Goal: Information Seeking & Learning: Learn about a topic

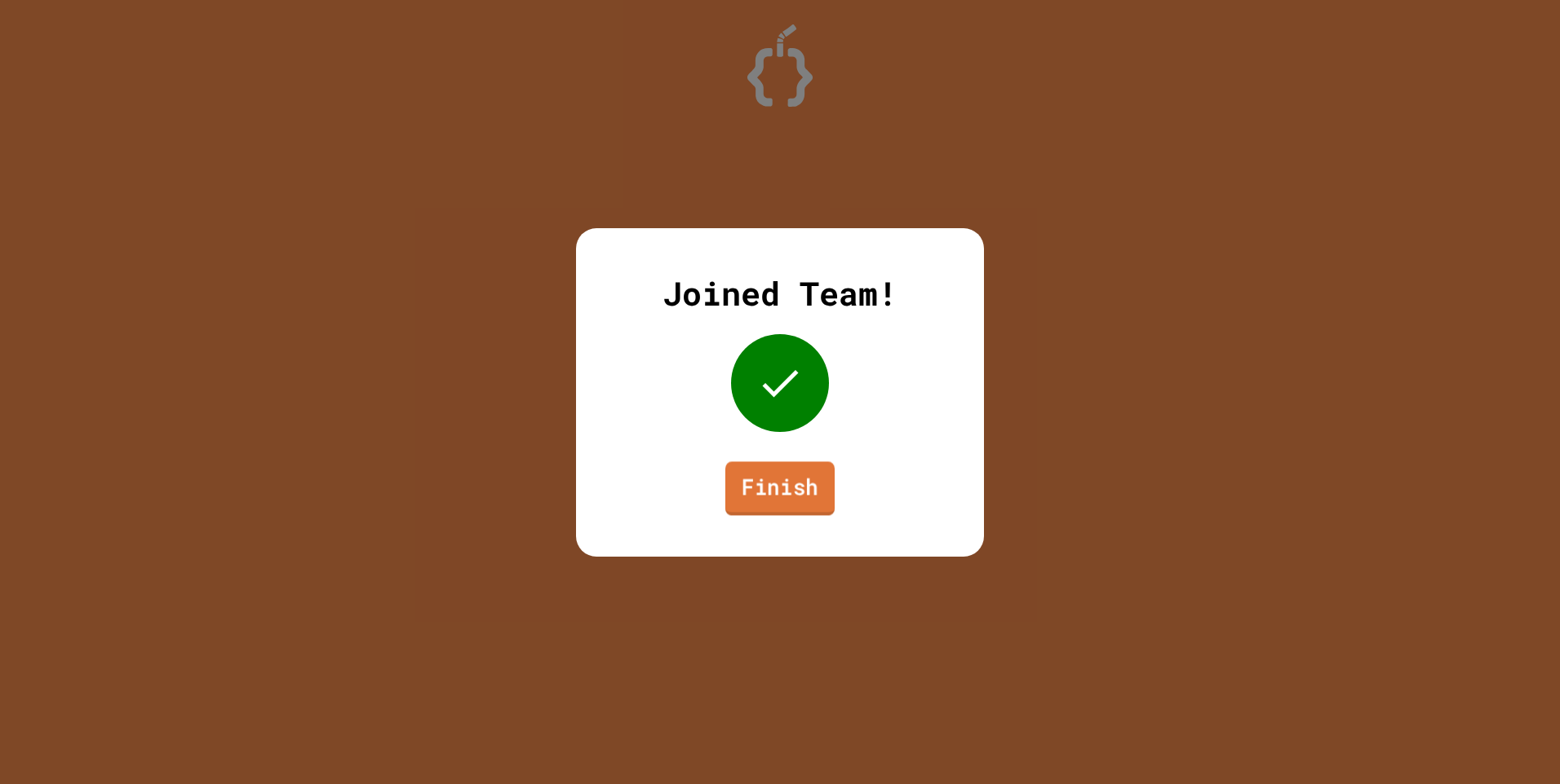
click at [780, 494] on link "Finish" at bounding box center [780, 489] width 109 height 54
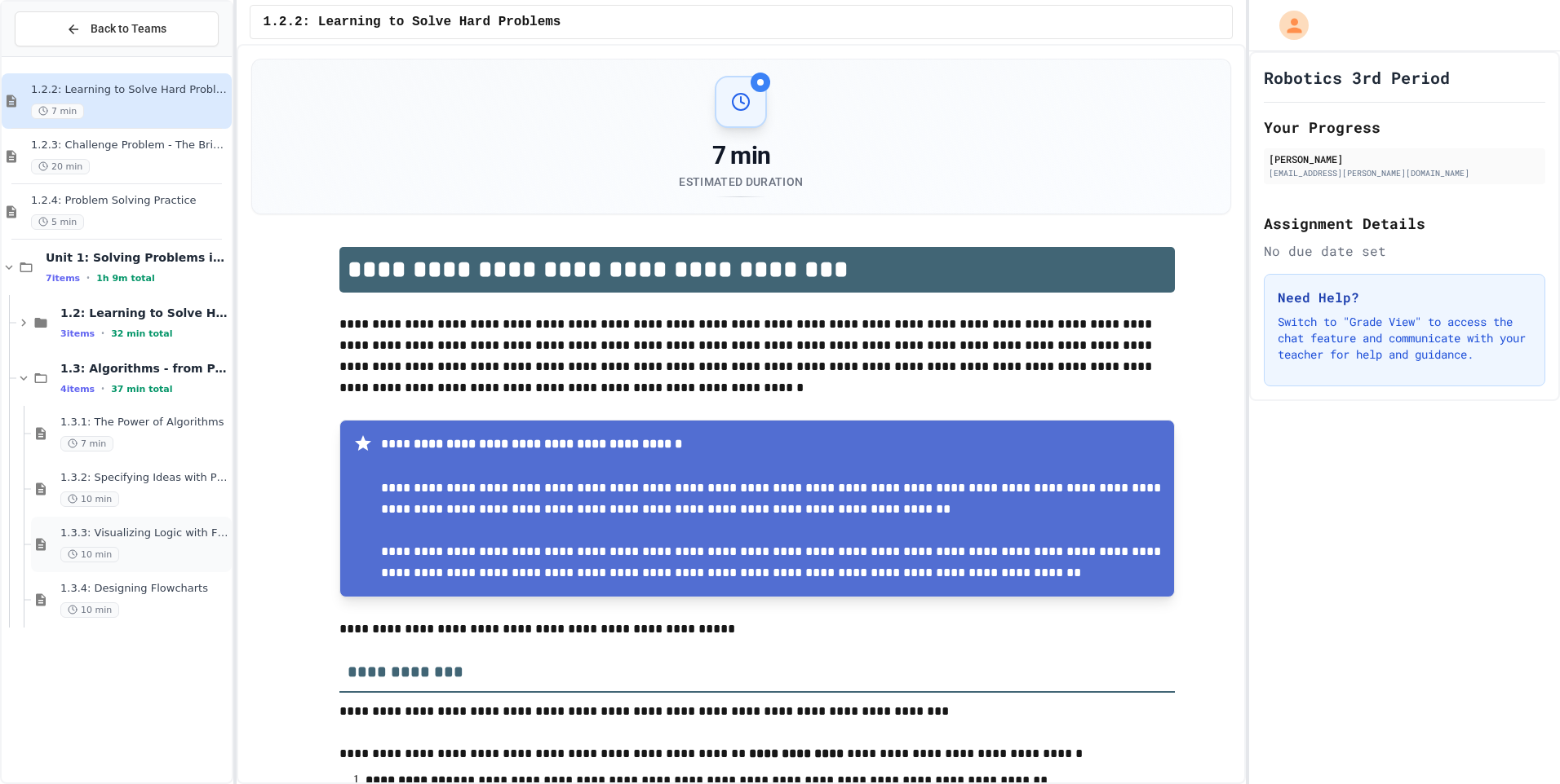
click at [116, 525] on div "1.3.3: Visualizing Logic with Flowcharts 10 min" at bounding box center [131, 545] width 201 height 55
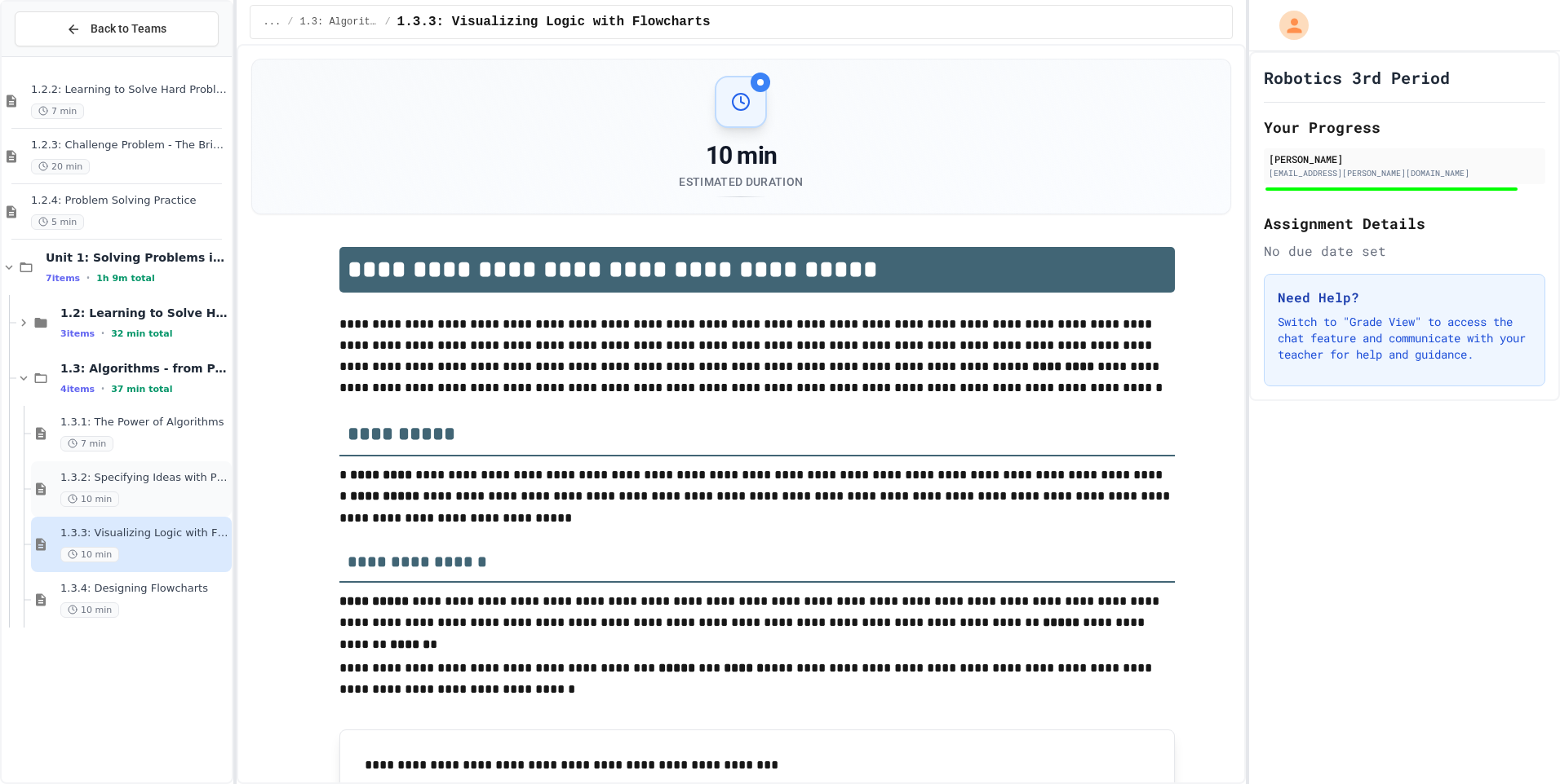
click at [189, 492] on div "10 min" at bounding box center [144, 499] width 168 height 16
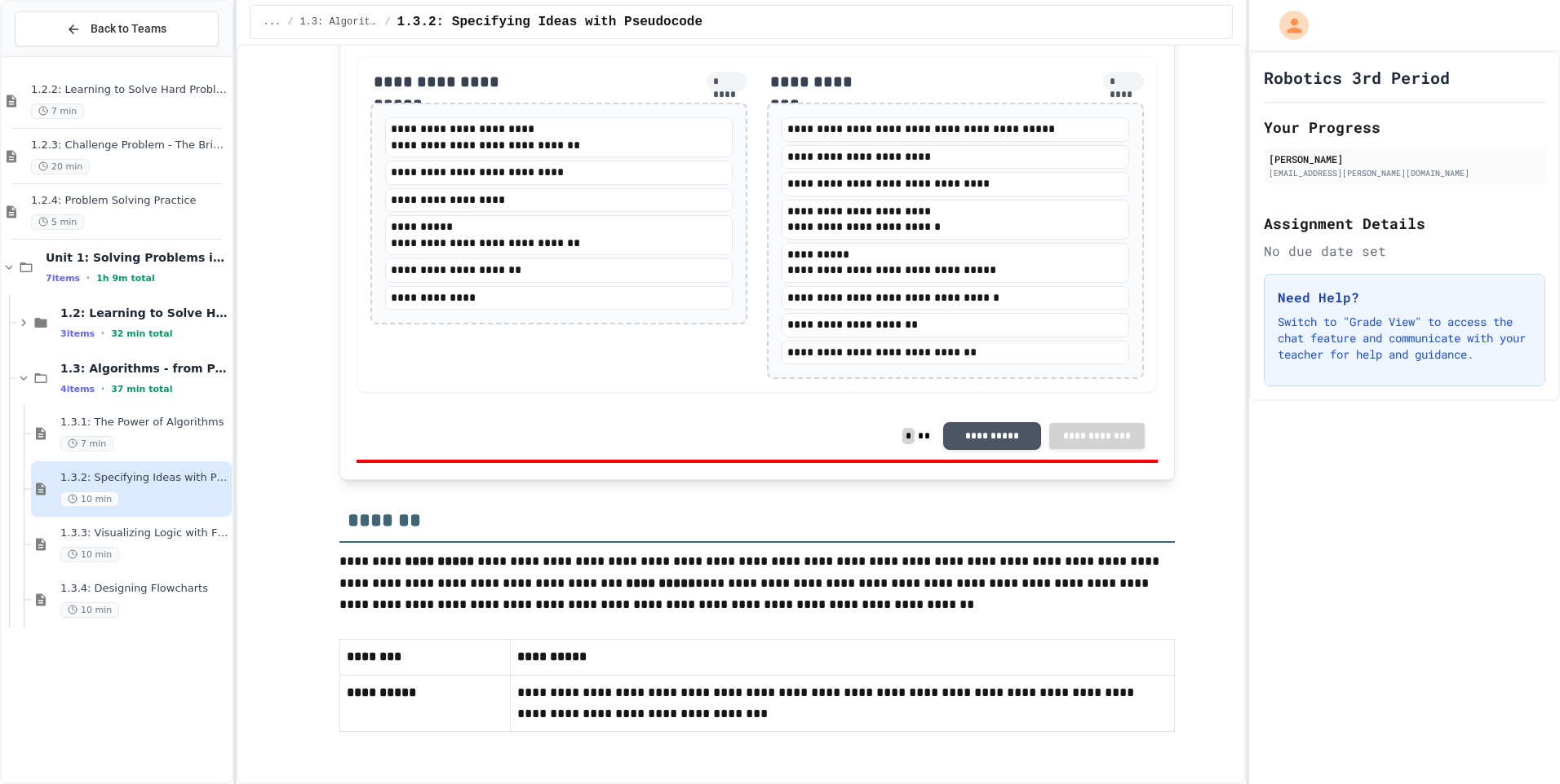
scroll to position [3440, 0]
click at [100, 550] on span "10 min" at bounding box center [90, 555] width 59 height 16
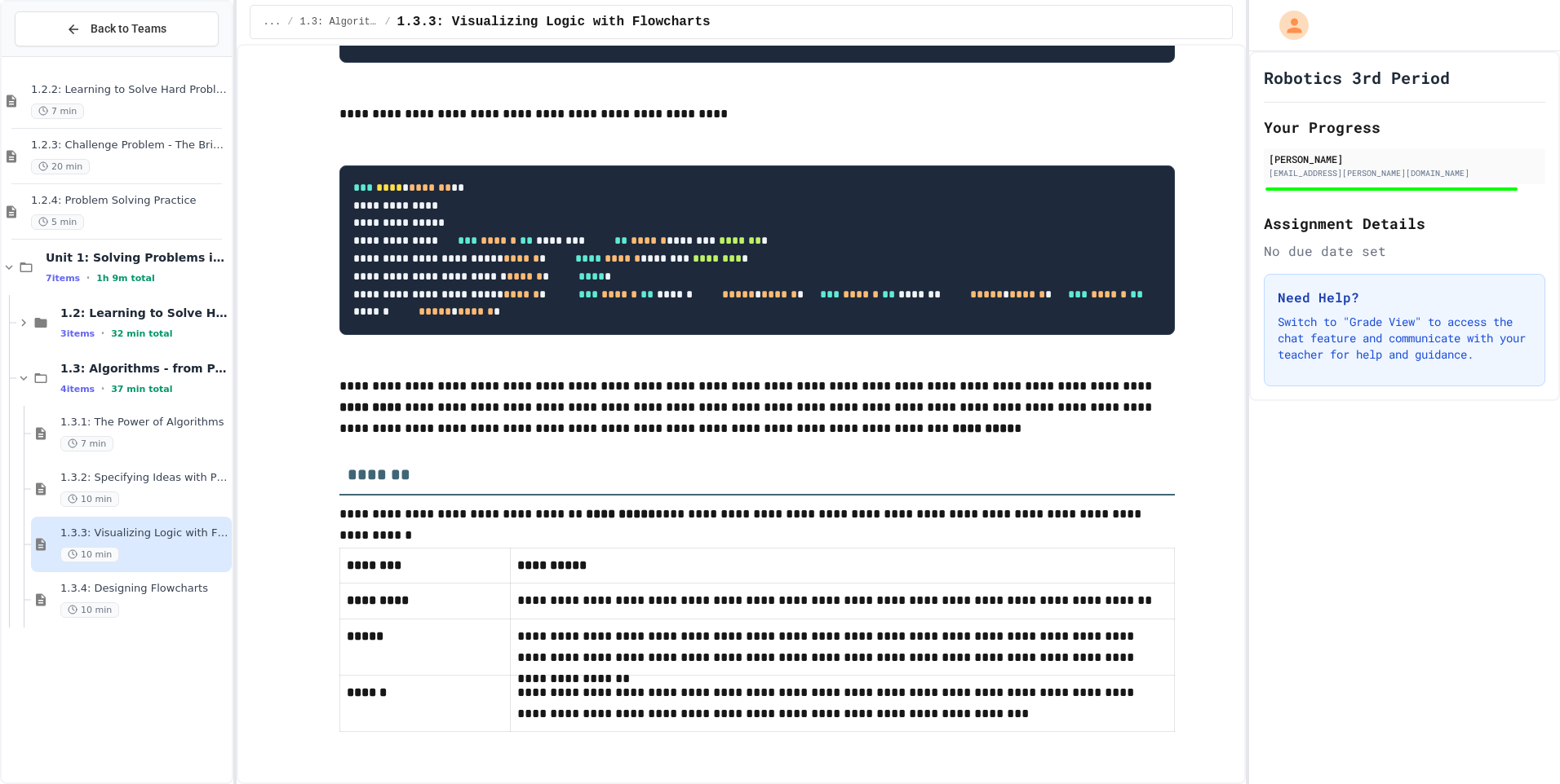
scroll to position [8156, 0]
click at [76, 587] on span "1.3.4: Designing Flowcharts" at bounding box center [144, 589] width 168 height 14
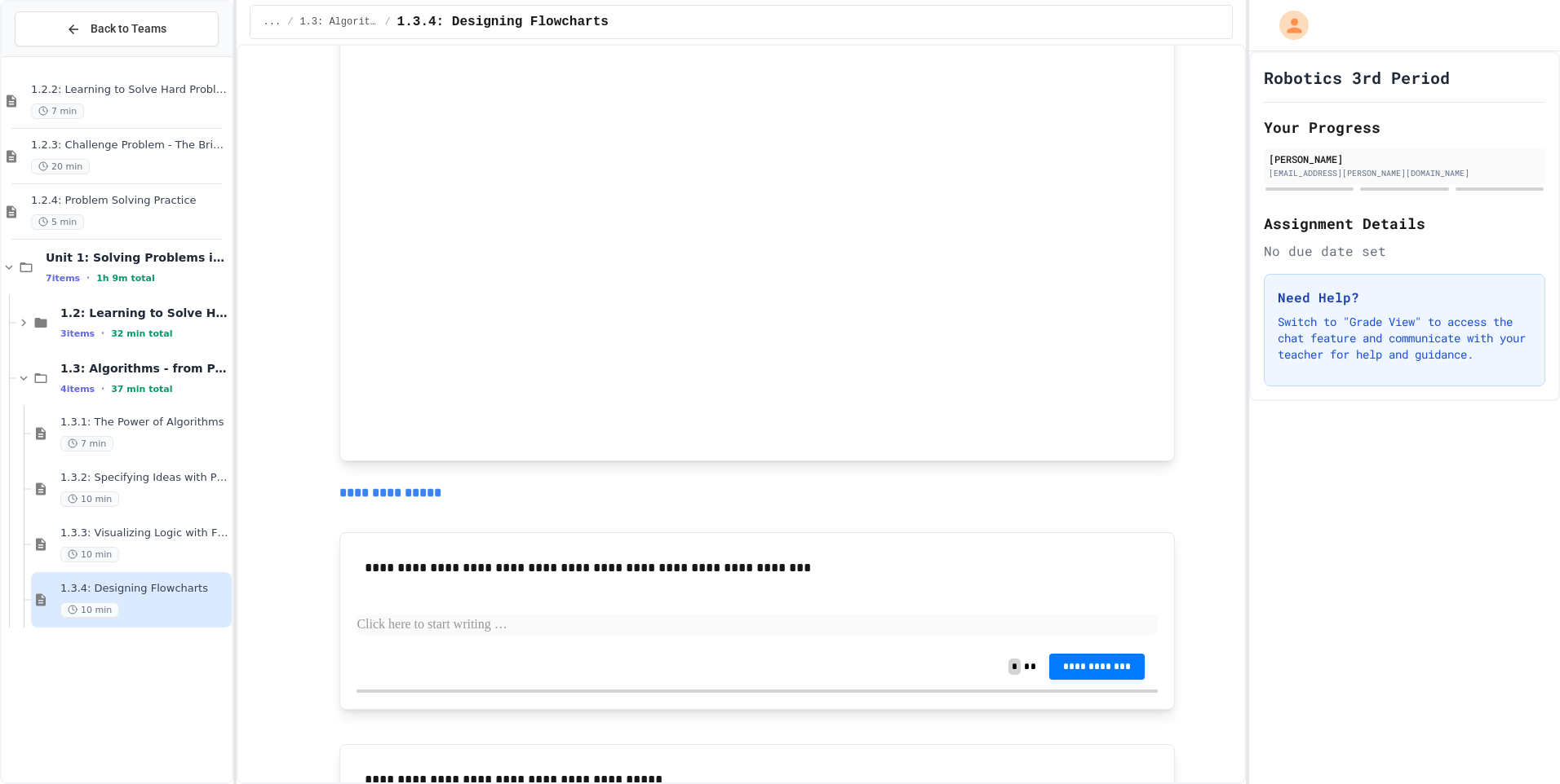
scroll to position [1631, 0]
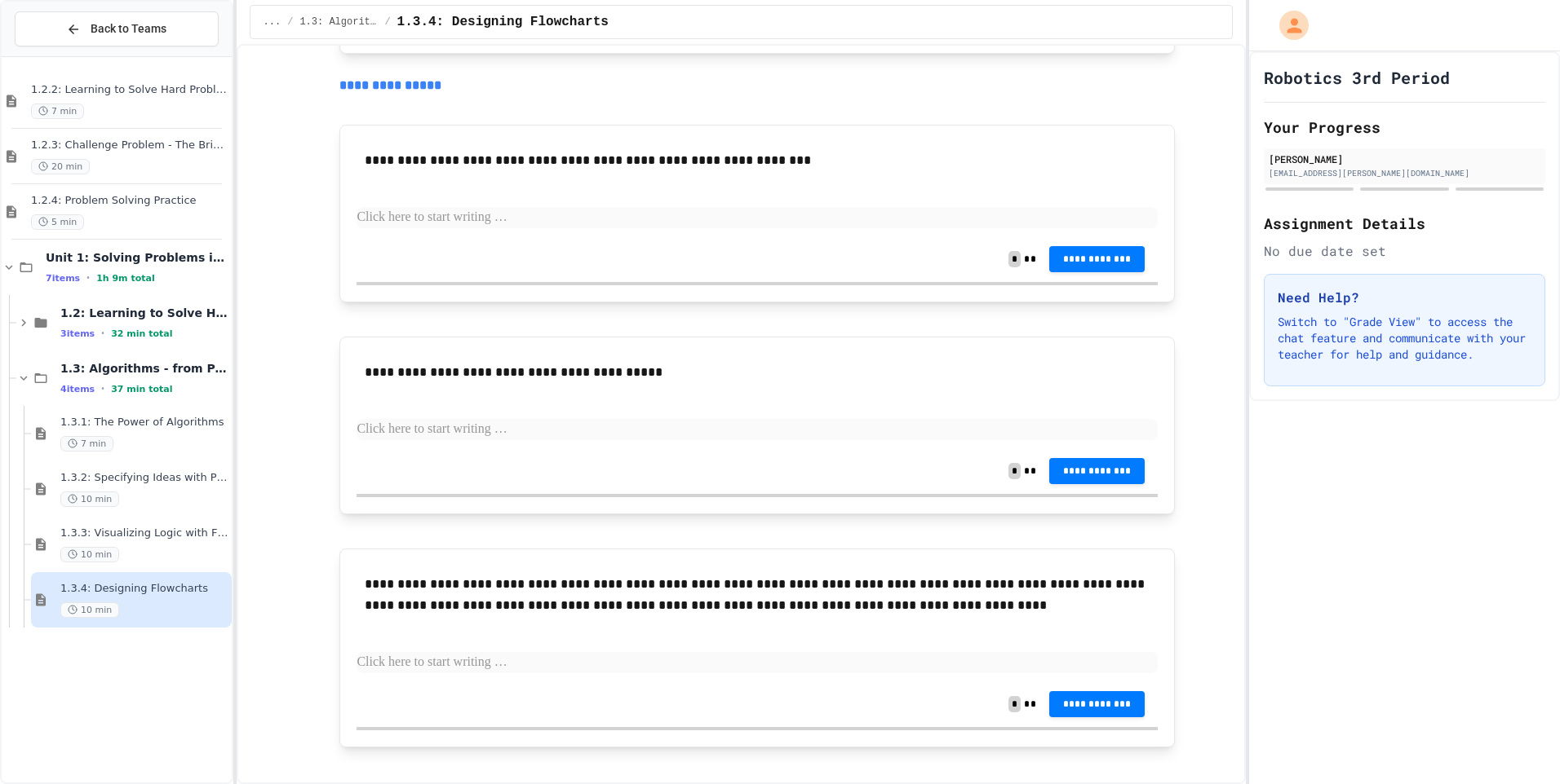
click at [431, 228] on p at bounding box center [757, 218] width 801 height 21
click at [507, 441] on p at bounding box center [757, 430] width 801 height 21
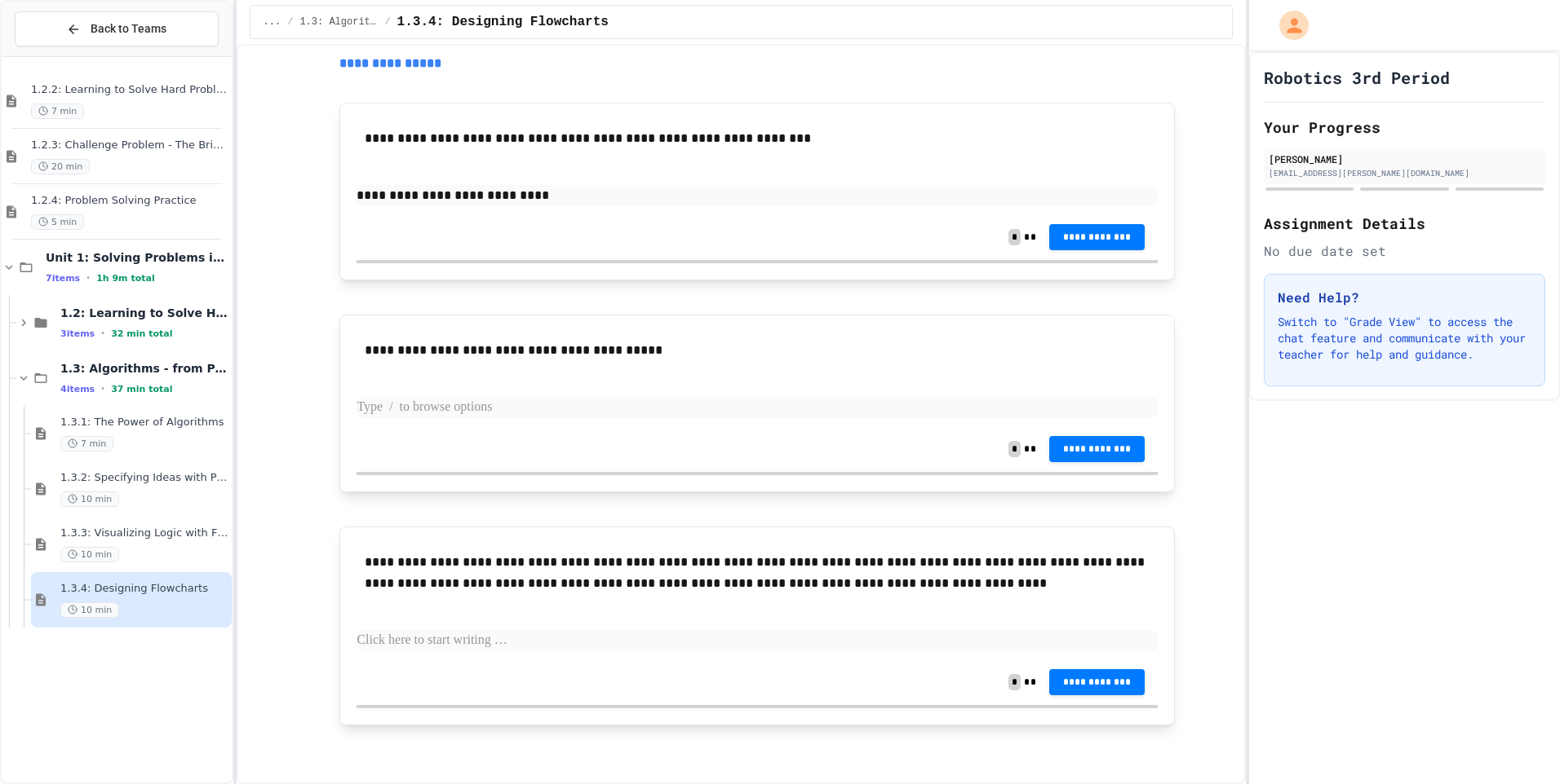
scroll to position [1862, 0]
drag, startPoint x: 378, startPoint y: 410, endPoint x: 349, endPoint y: 411, distance: 29.0
click at [349, 411] on div "**********" at bounding box center [757, 404] width 835 height 178
click at [408, 405] on p "**********" at bounding box center [757, 408] width 801 height 21
click at [1097, 226] on button "**********" at bounding box center [1097, 237] width 96 height 26
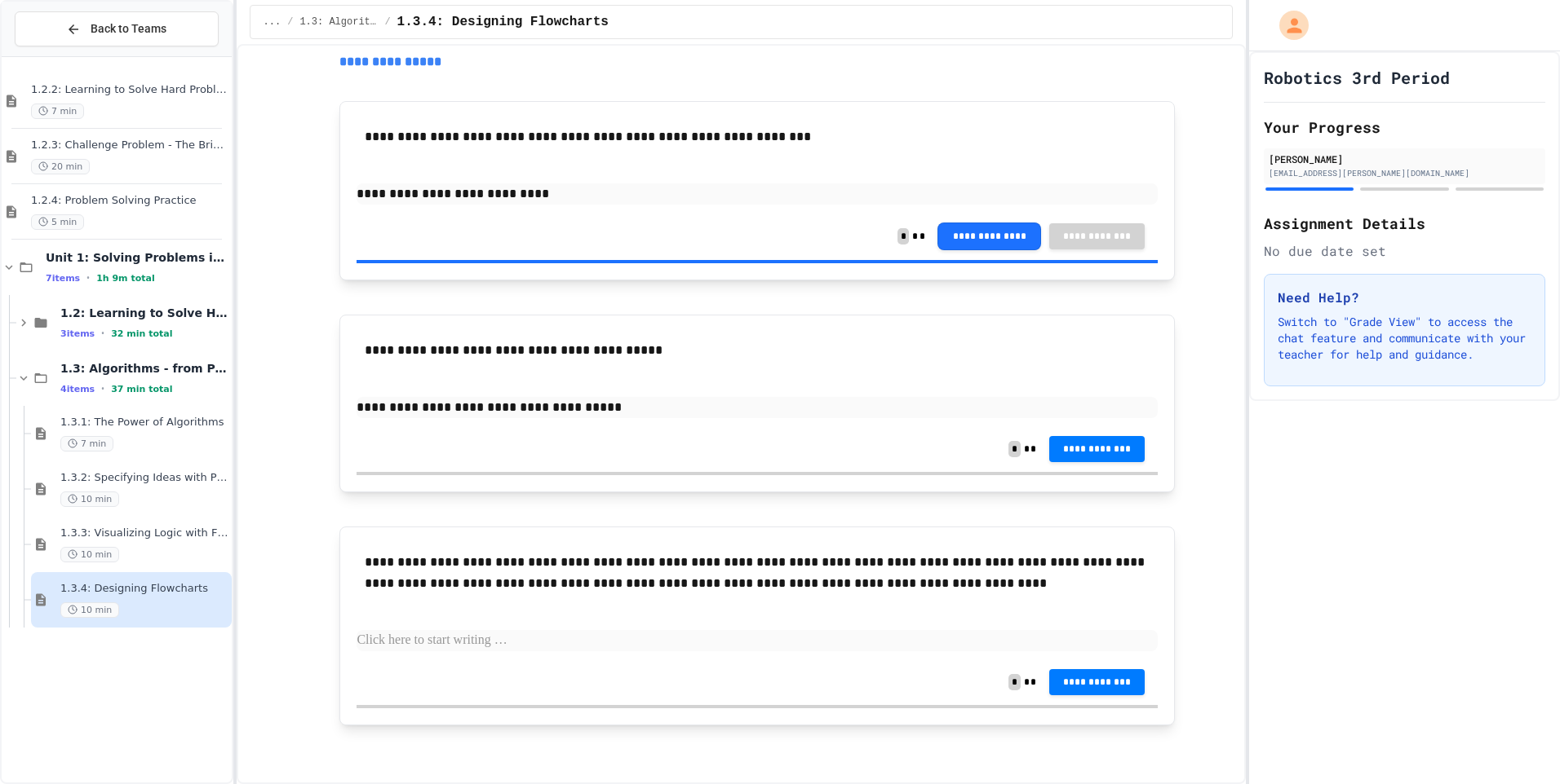
click at [1122, 437] on button "**********" at bounding box center [1097, 448] width 96 height 26
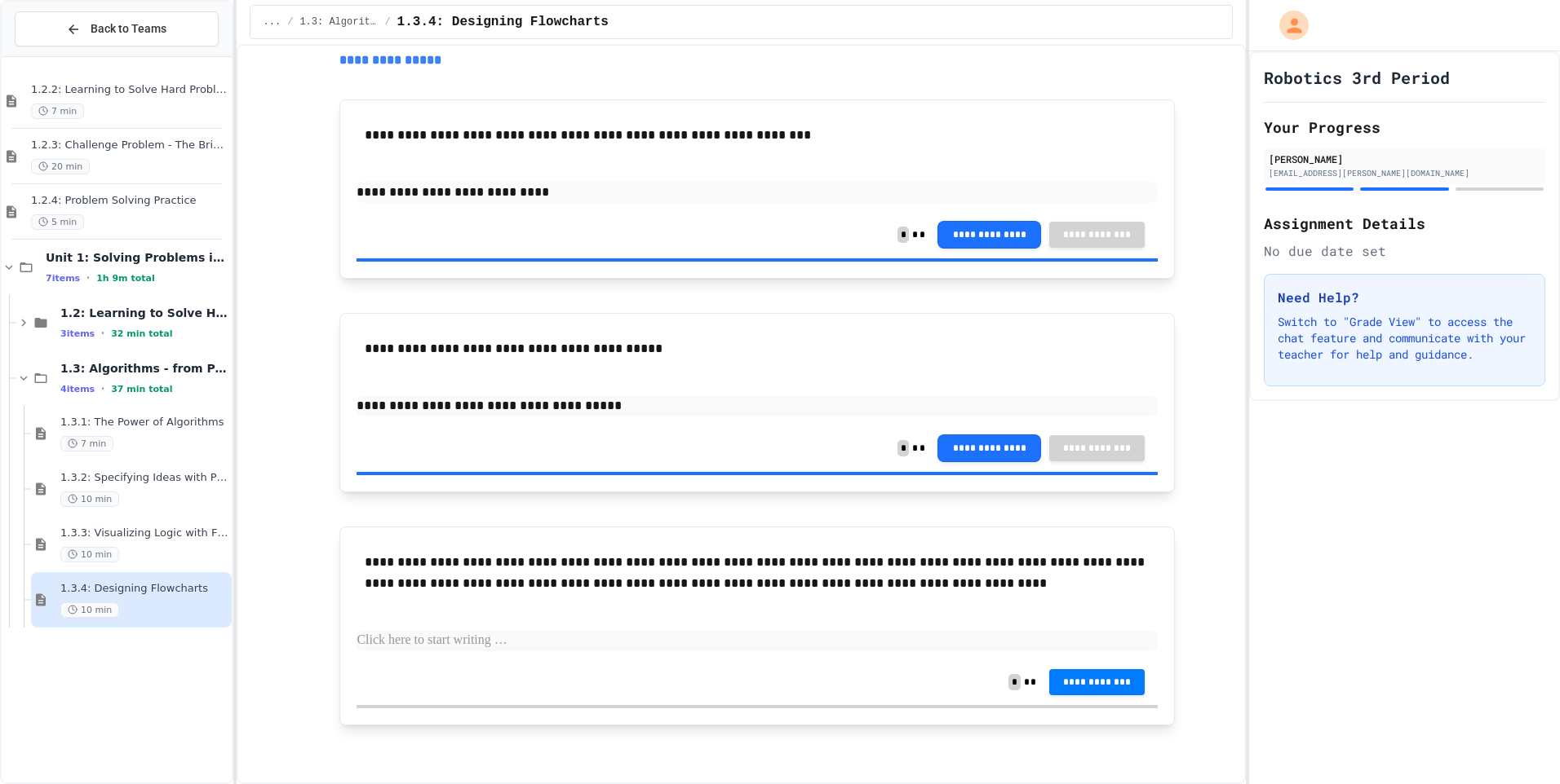
click at [452, 635] on p at bounding box center [757, 641] width 801 height 21
click at [1081, 690] on button "**********" at bounding box center [1097, 681] width 96 height 26
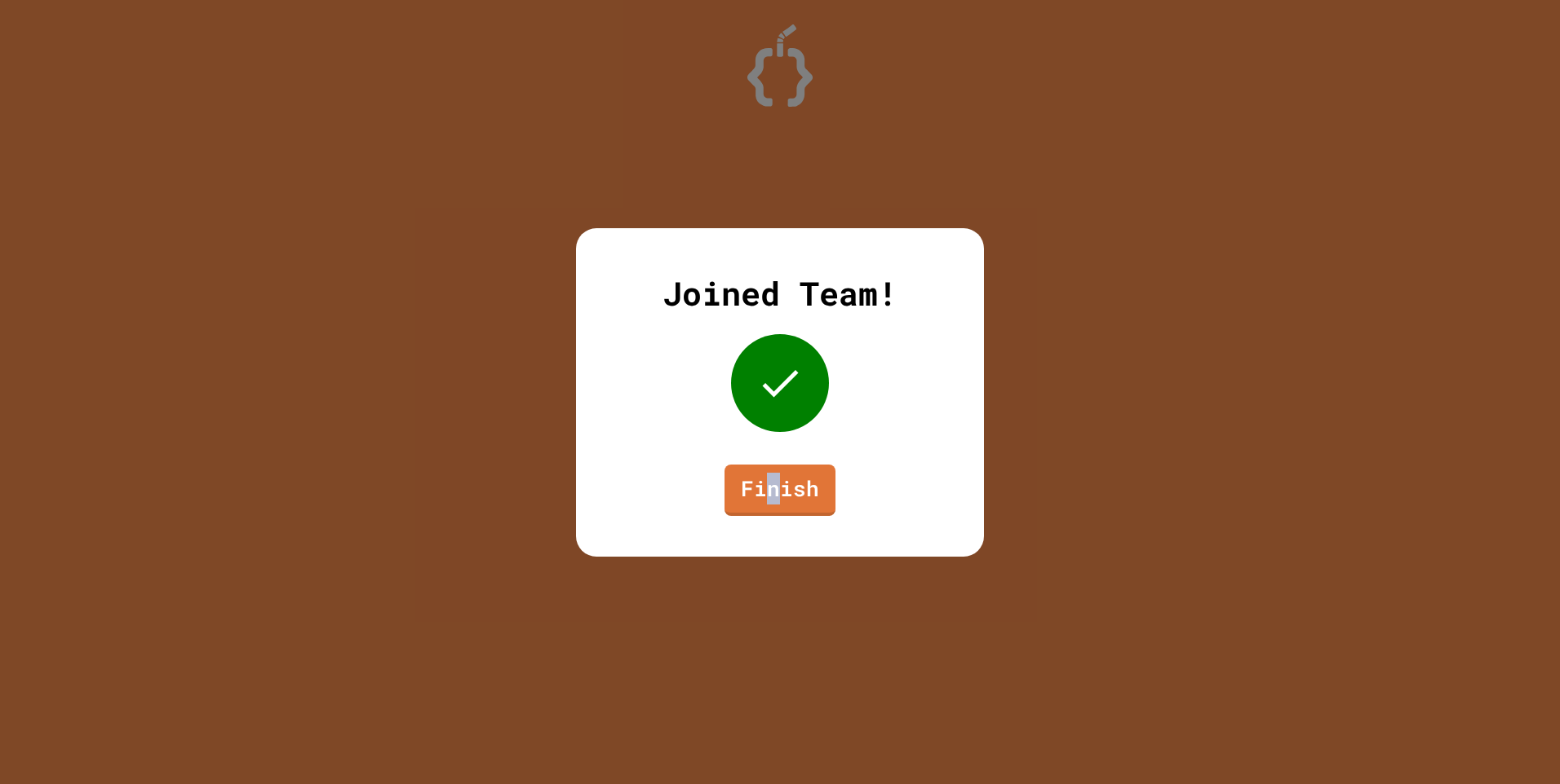
click at [775, 505] on div "Joined Team! Finish" at bounding box center [780, 392] width 408 height 329
click at [775, 505] on link "Finish" at bounding box center [780, 489] width 111 height 54
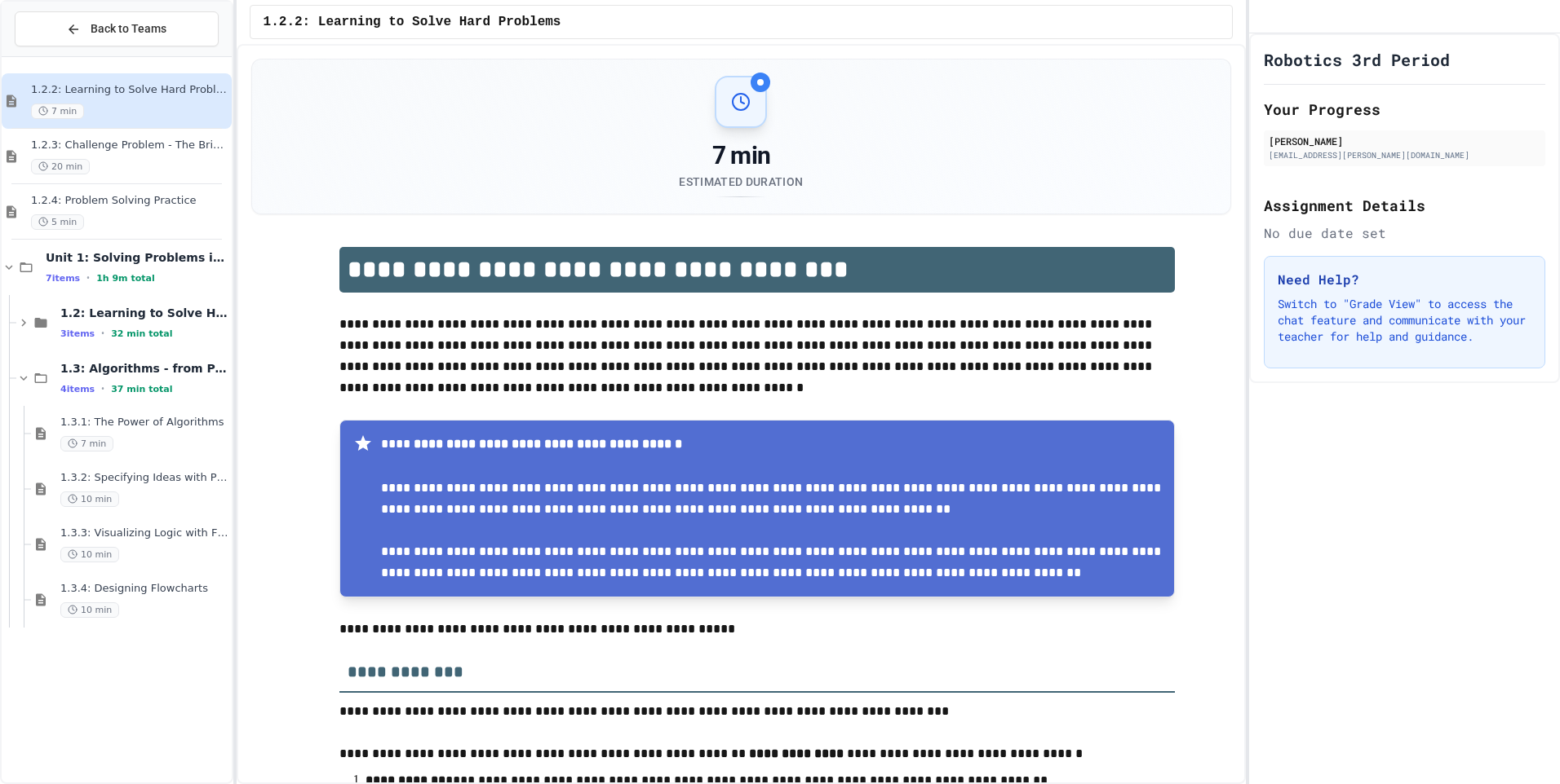
scroll to position [408, 0]
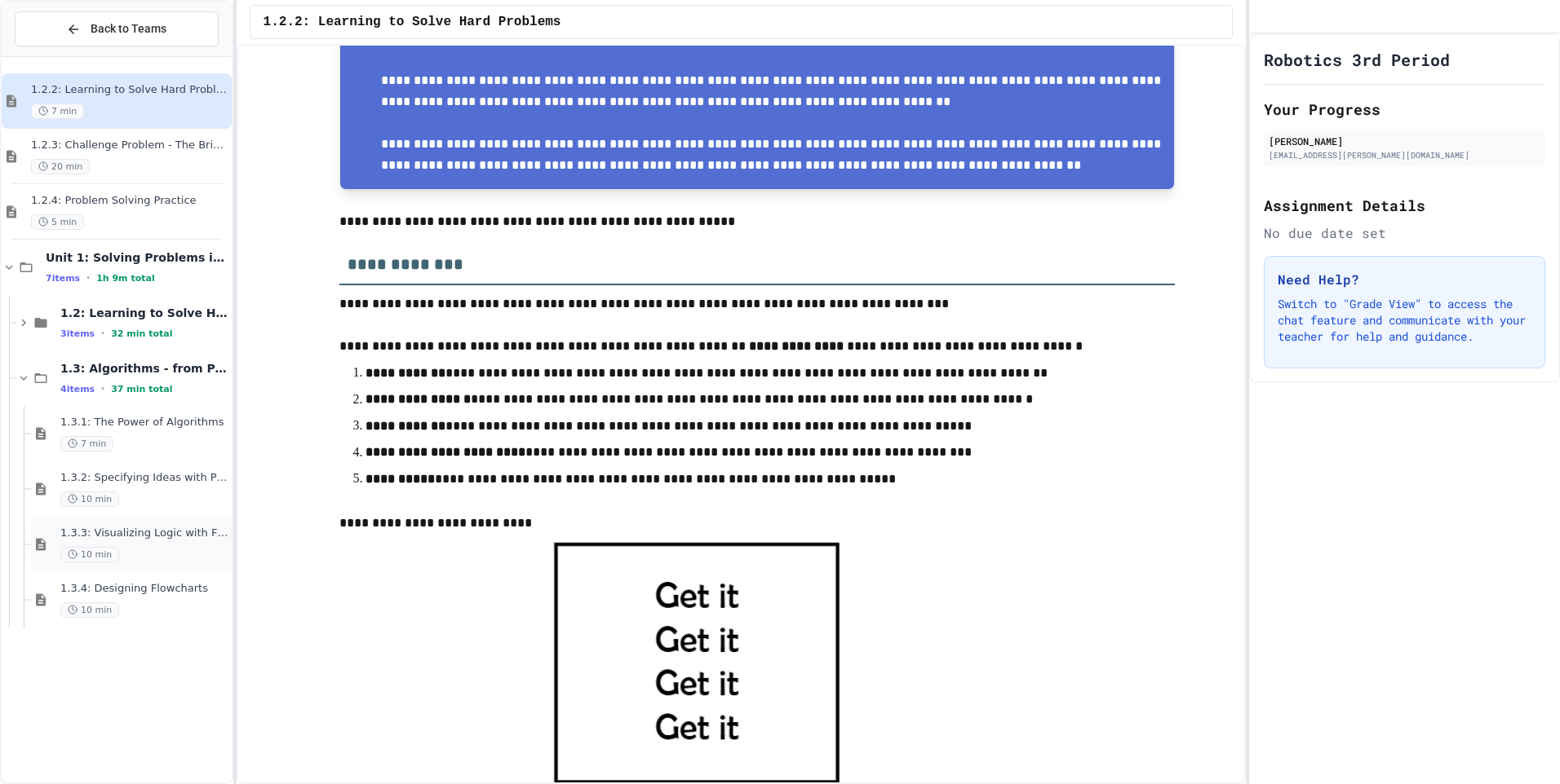
click at [161, 528] on span "1.3.3: Visualizing Logic with Flowcharts" at bounding box center [144, 534] width 168 height 14
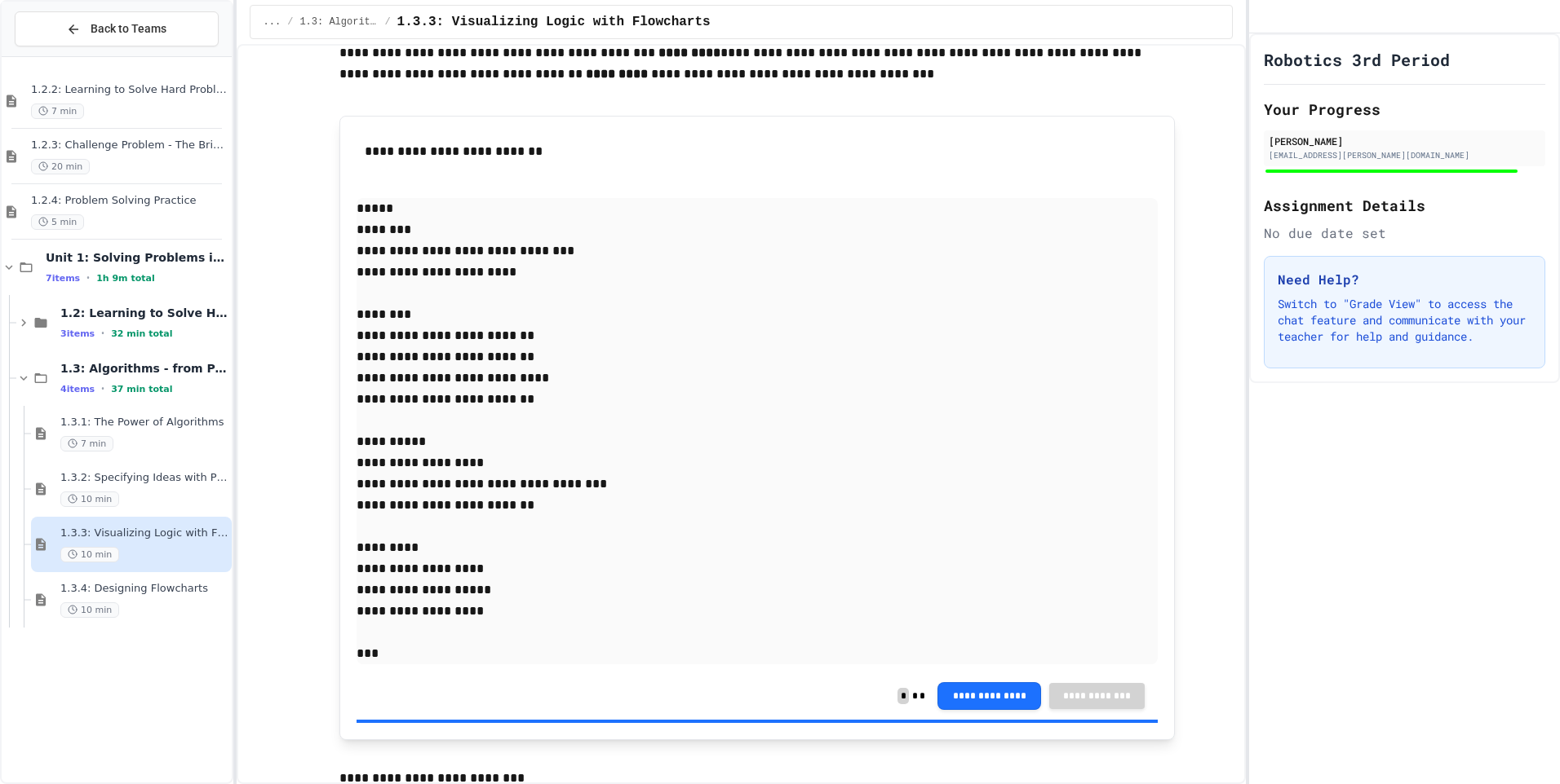
scroll to position [7094, 0]
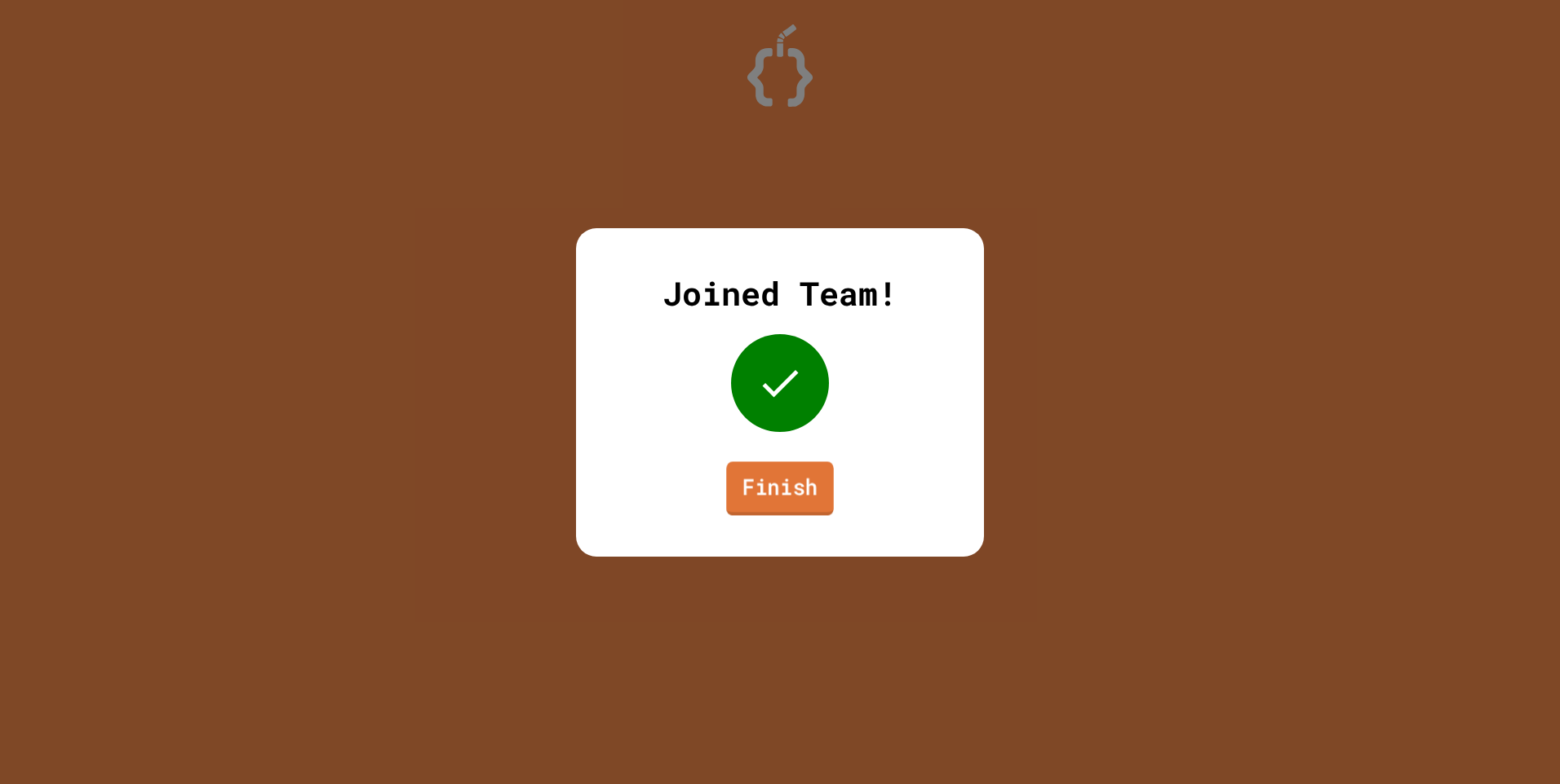
click at [812, 494] on link "Finish" at bounding box center [780, 489] width 108 height 54
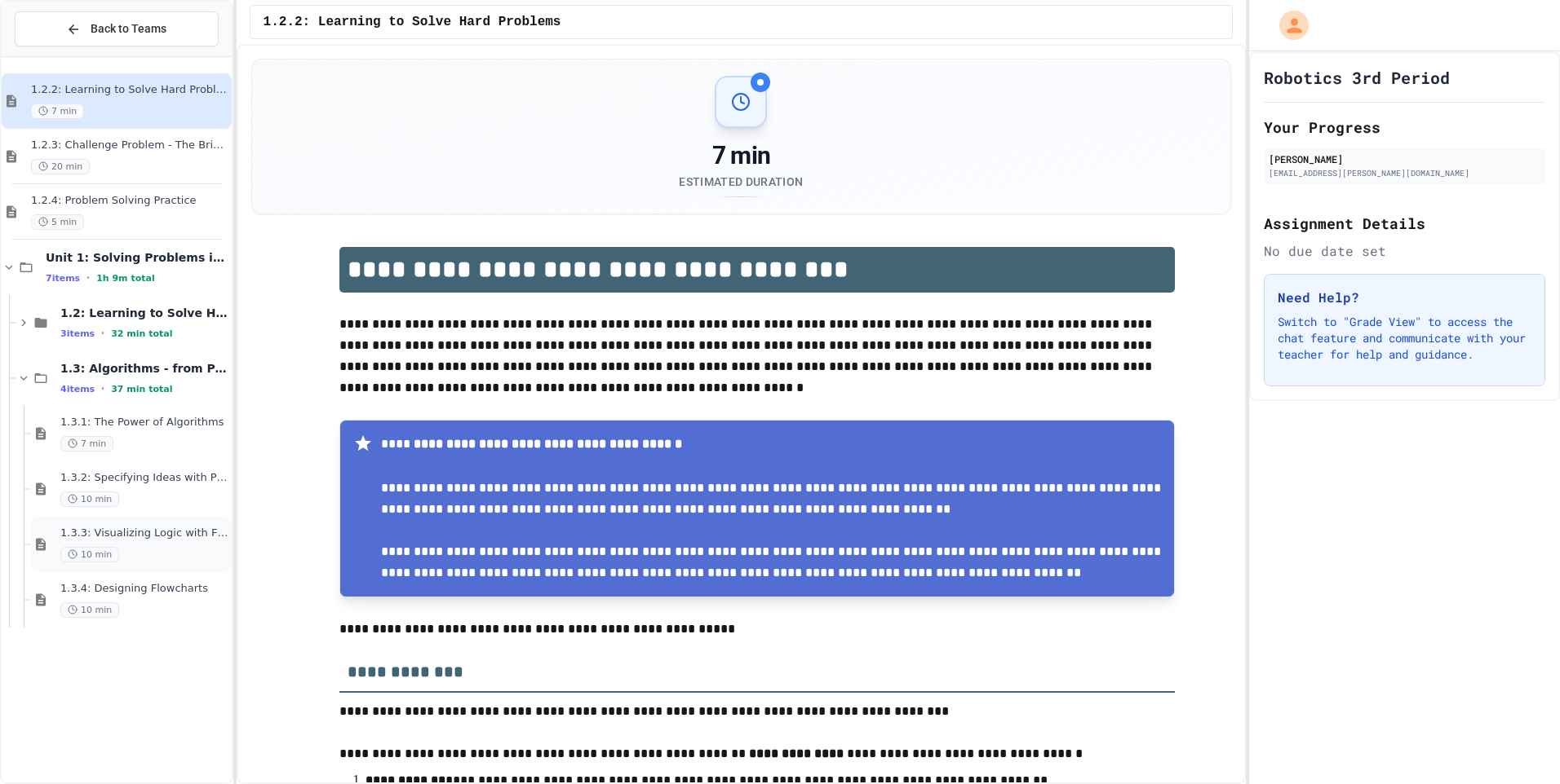
click at [126, 523] on div "1.3.3: Visualizing Logic with Flowcharts 10 min" at bounding box center [131, 545] width 201 height 55
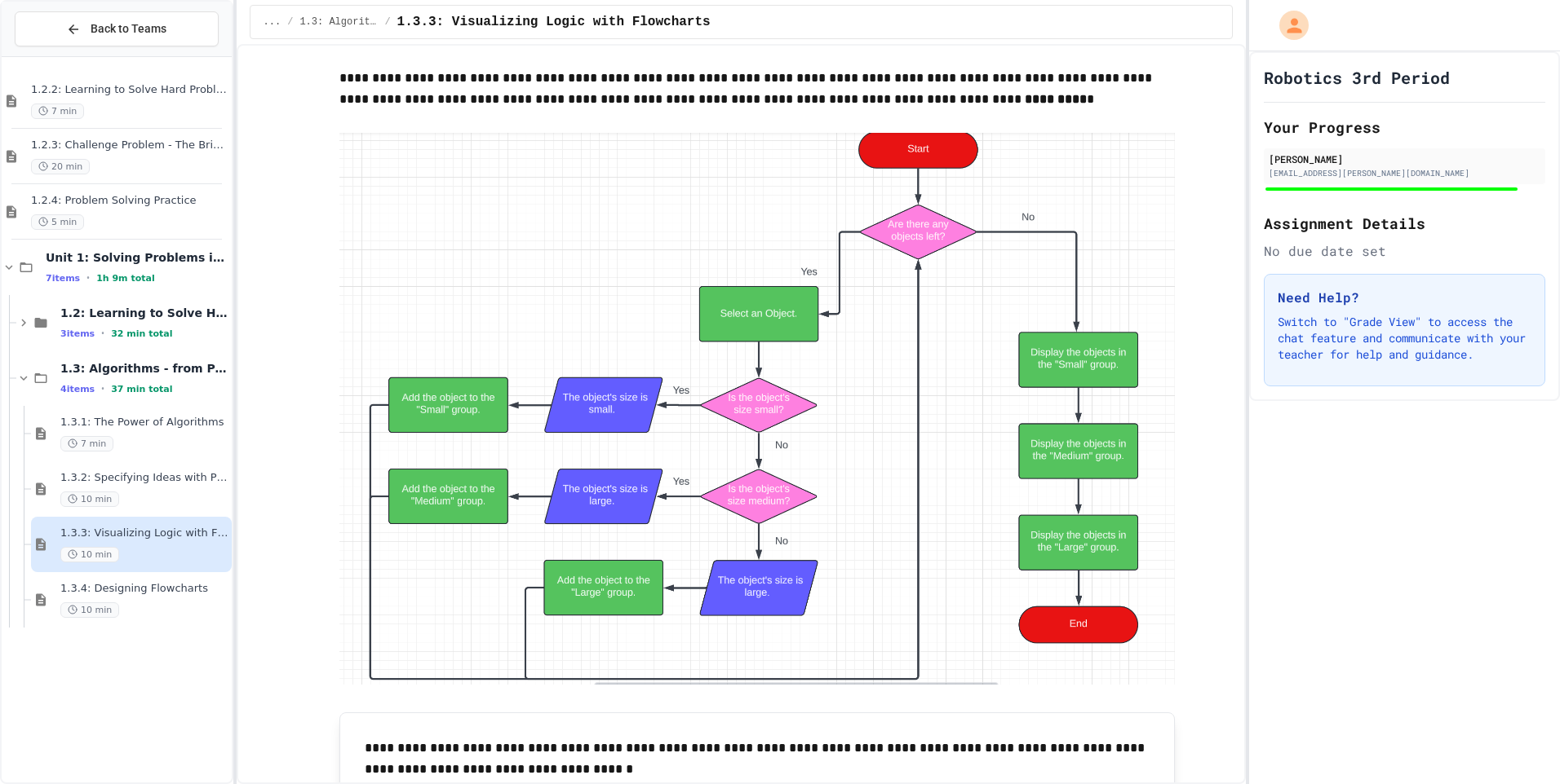
scroll to position [5952, 0]
